Goal: Information Seeking & Learning: Find specific page/section

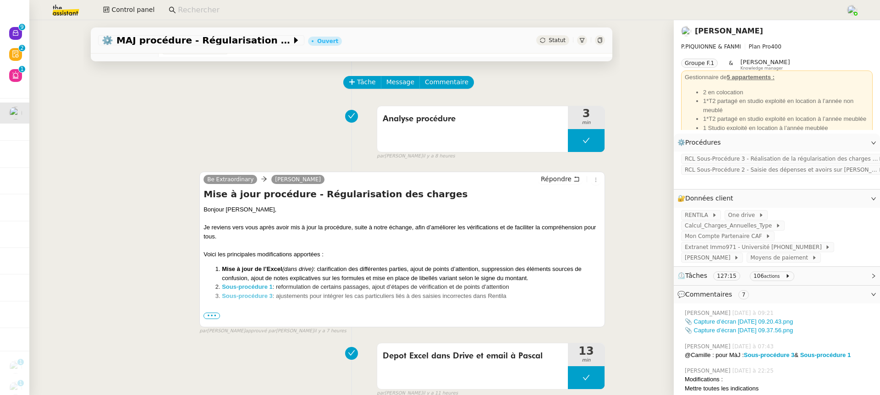
scroll to position [48, 0]
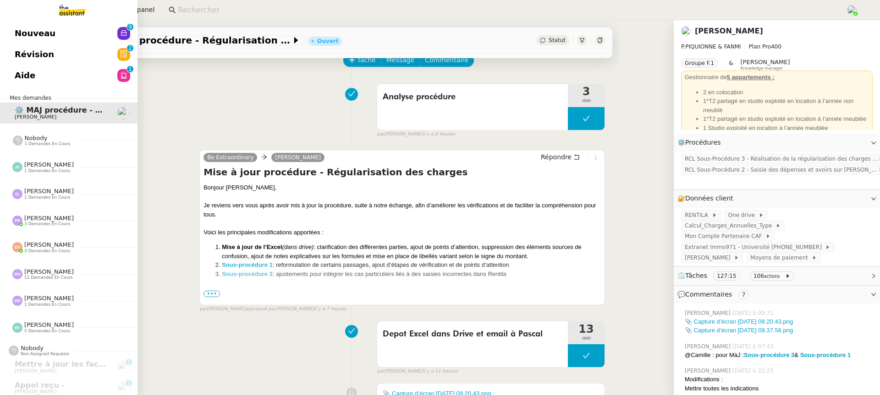
click at [24, 28] on span "Nouveau" at bounding box center [35, 34] width 41 height 14
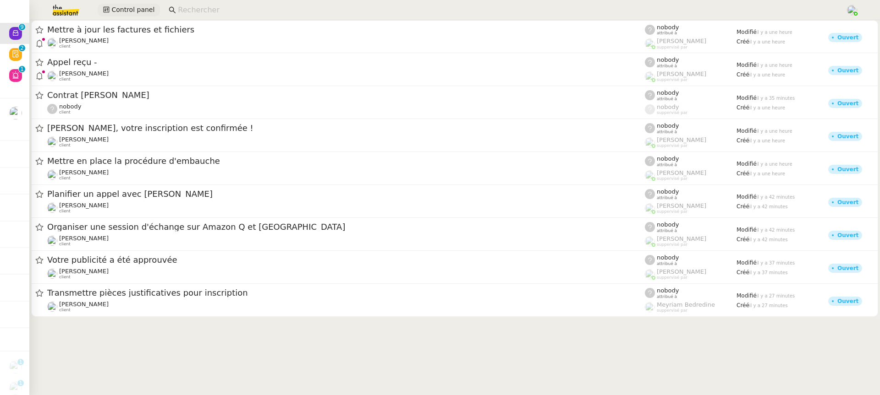
click at [118, 5] on span "Control panel" at bounding box center [132, 10] width 43 height 11
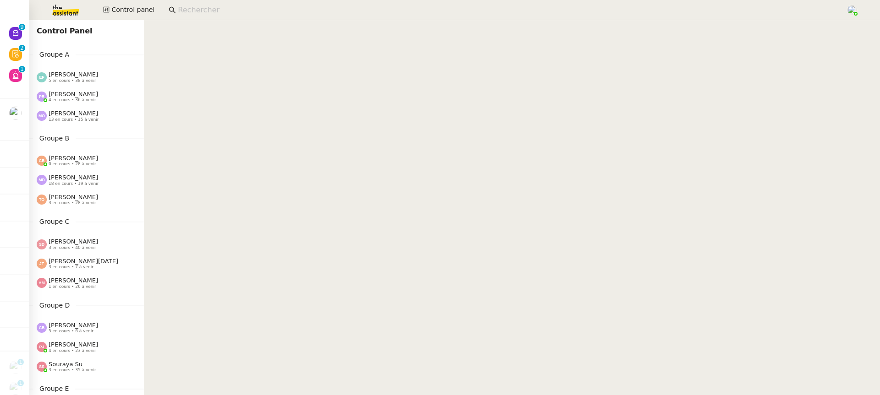
click at [77, 13] on img at bounding box center [58, 10] width 71 height 20
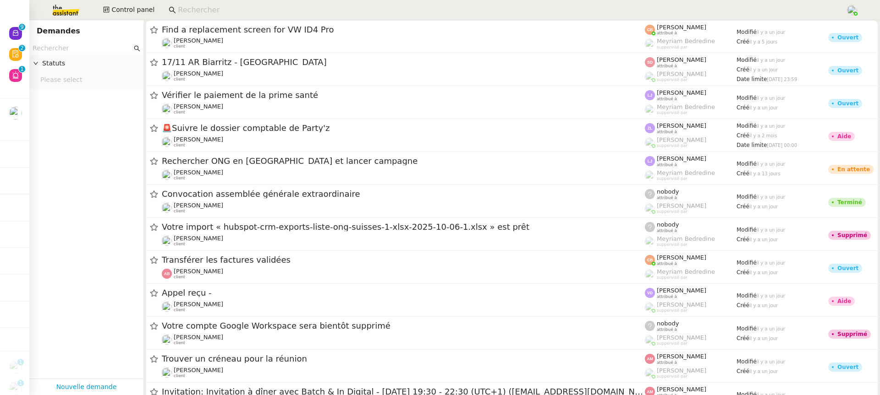
click at [212, 4] on input at bounding box center [507, 10] width 658 height 12
click at [108, 40] on nz-page-header "Demandes" at bounding box center [86, 31] width 114 height 22
click at [108, 41] on nz-page-header "Demandes" at bounding box center [86, 31] width 114 height 22
click at [108, 45] on input "text" at bounding box center [82, 48] width 99 height 11
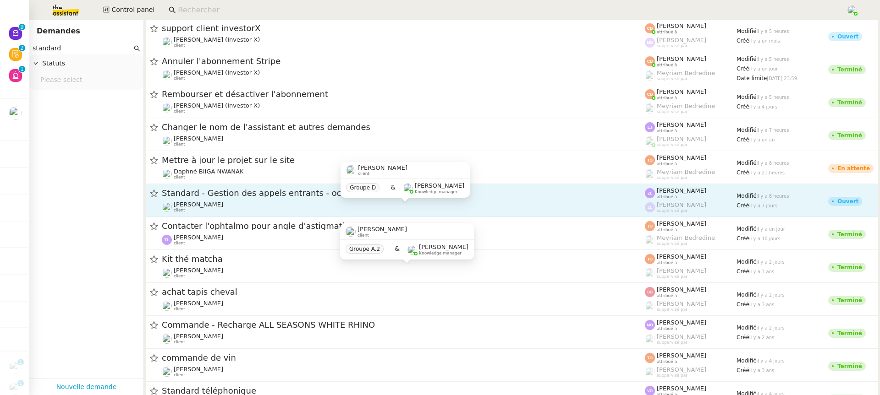
scroll to position [68, 0]
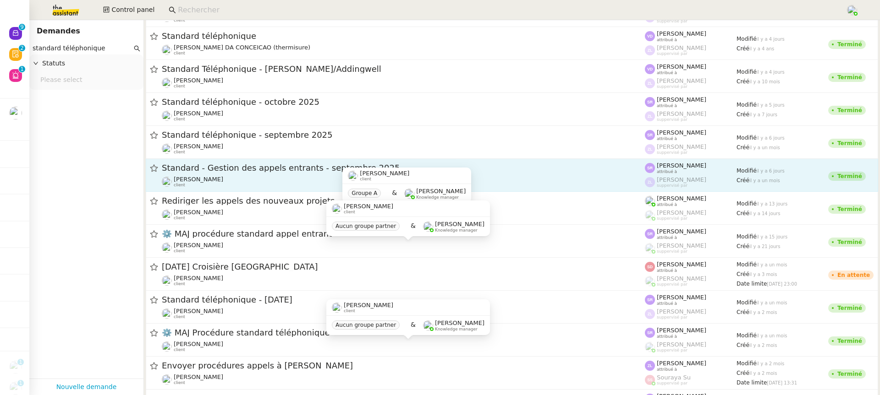
scroll to position [27, 0]
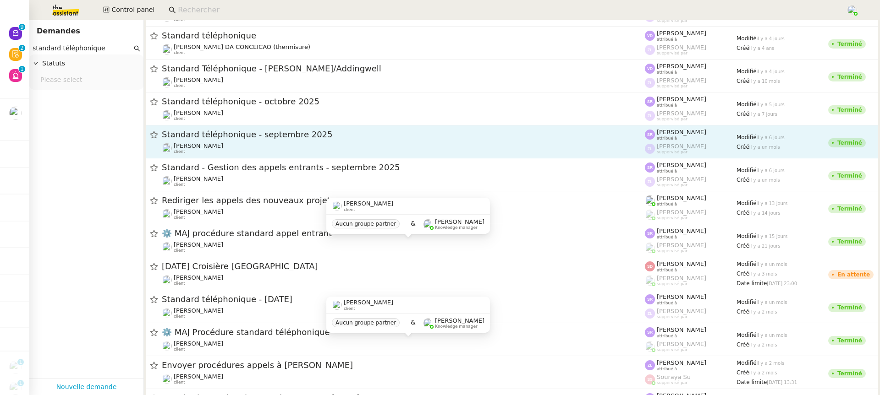
type input "standard téléphonique"
click at [312, 137] on span "Standard téléphonique - septembre 2025" at bounding box center [403, 135] width 483 height 8
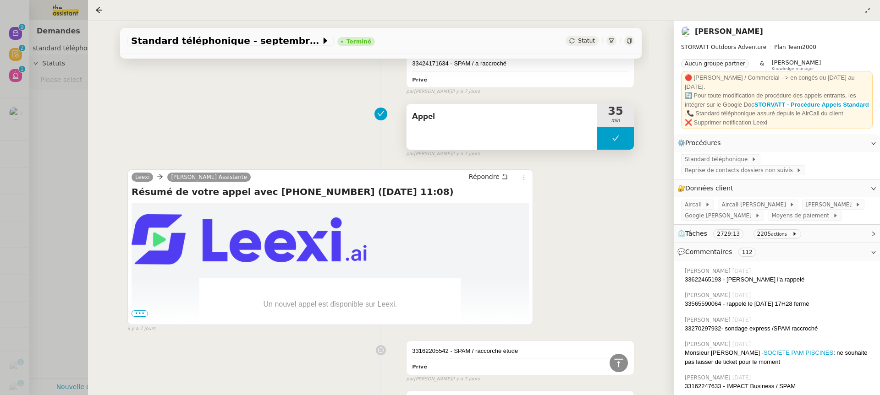
scroll to position [428, 0]
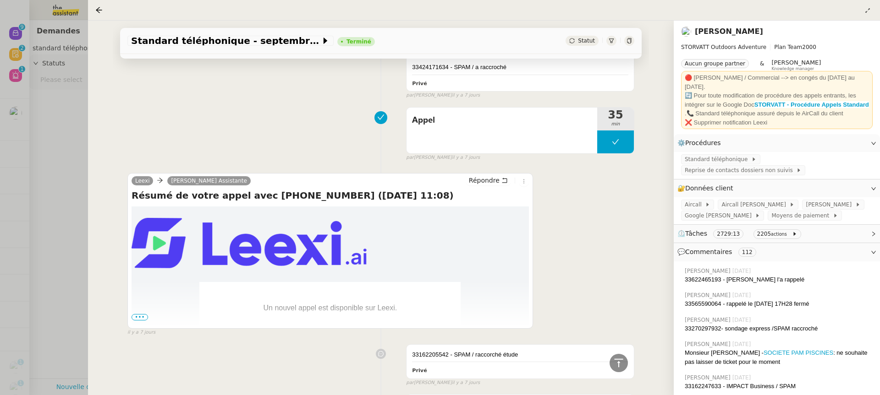
click at [135, 318] on div "Résumé de votre appel avec [PHONE_NUMBER] ([DATE] 11:08) Un nouvel appel est di…" at bounding box center [329, 257] width 397 height 137
click at [135, 315] on span "•••" at bounding box center [139, 317] width 16 height 6
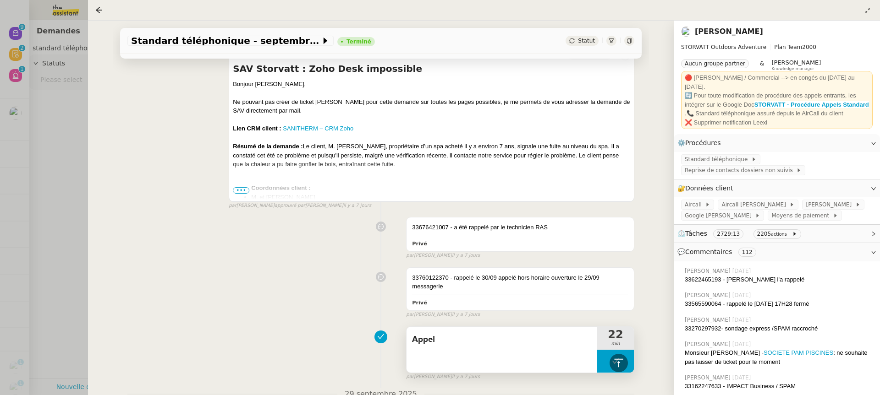
scroll to position [2351, 0]
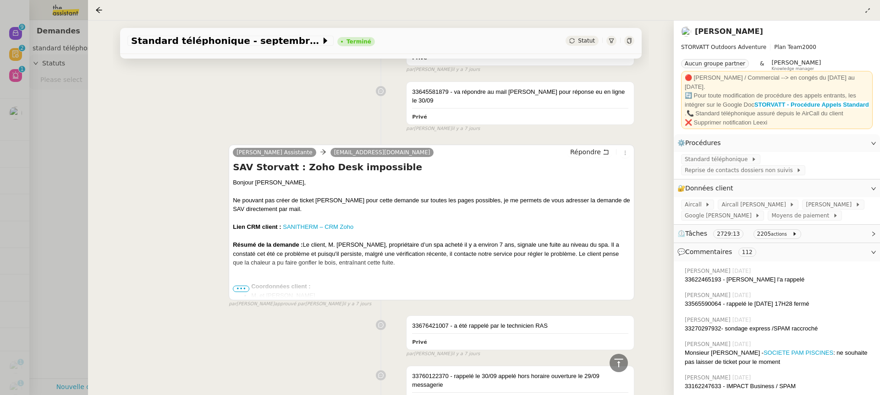
click at [243, 195] on div "[PERSON_NAME], Ne pouvant pas créer de ticket Zoho Desk pour cette demande sur …" at bounding box center [431, 304] width 397 height 253
click at [242, 282] on ul "Coordonnées client : M. et [PERSON_NAME] Téléphone : [PHONE_NUMBER] Mail : [PER…" at bounding box center [431, 313] width 397 height 63
click at [240, 286] on span "•••" at bounding box center [241, 289] width 16 height 6
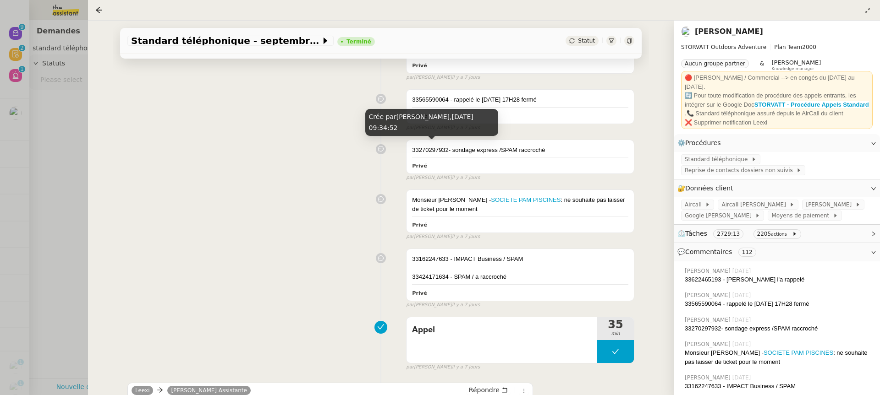
scroll to position [160, 0]
